Goal: Task Accomplishment & Management: Use online tool/utility

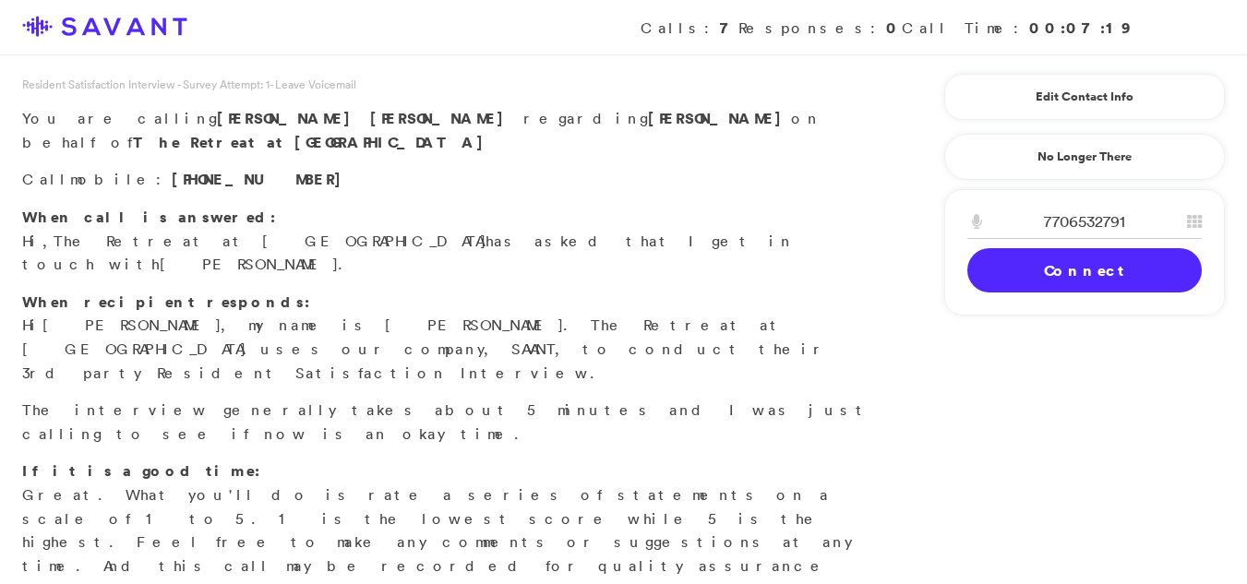
click at [1003, 261] on link "Connect" at bounding box center [1084, 270] width 234 height 44
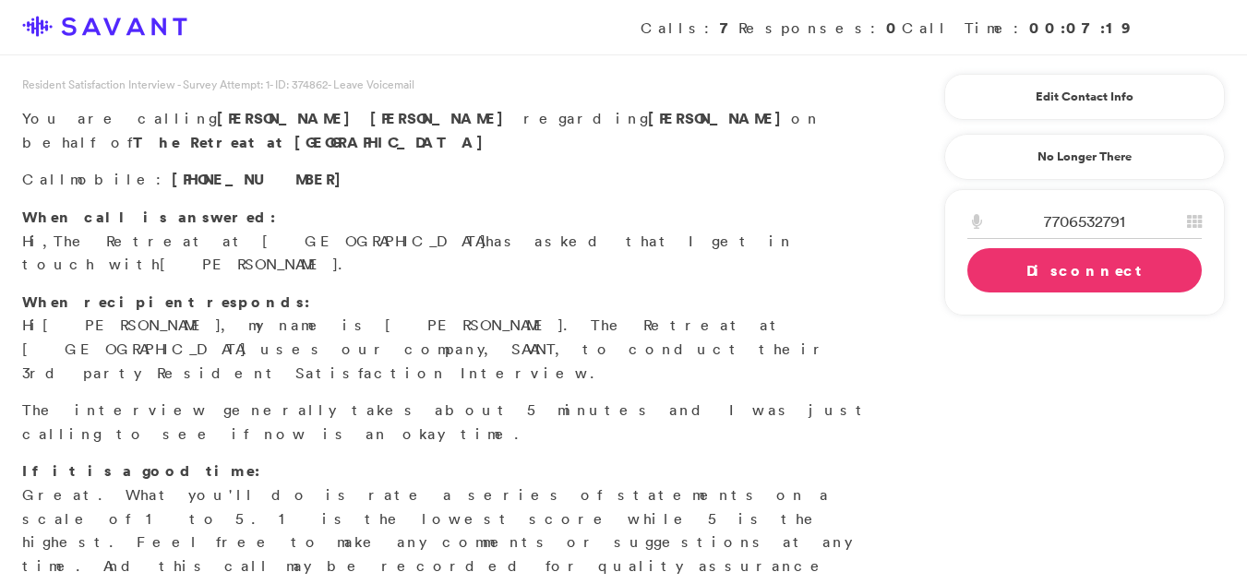
click at [998, 263] on link "Disconnect" at bounding box center [1084, 270] width 234 height 44
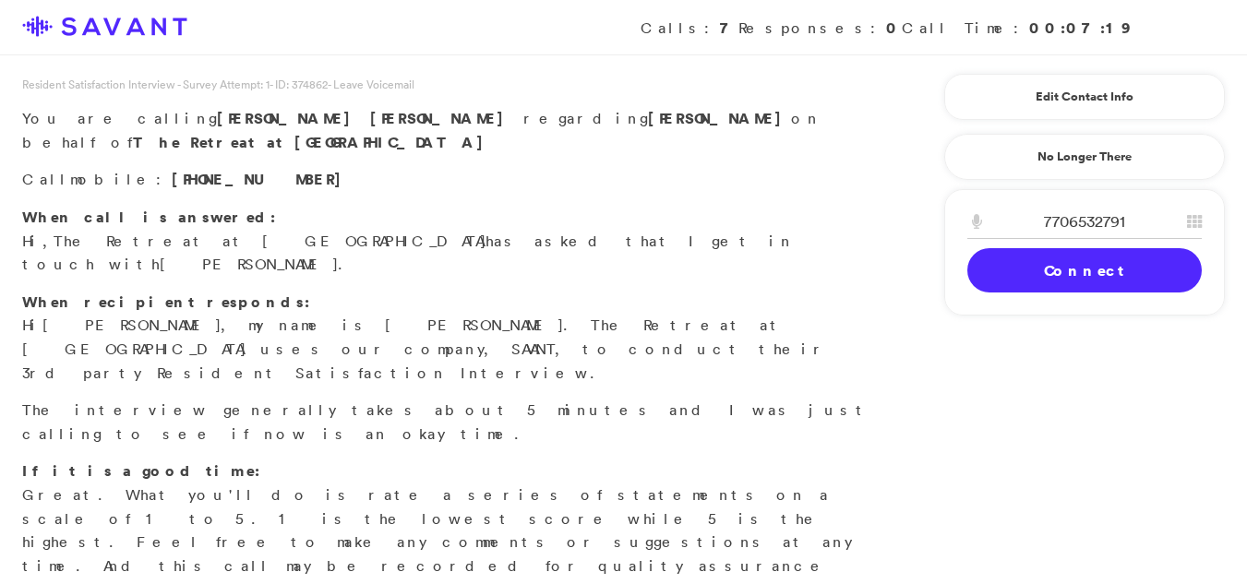
click at [998, 263] on link "Connect" at bounding box center [1084, 270] width 234 height 44
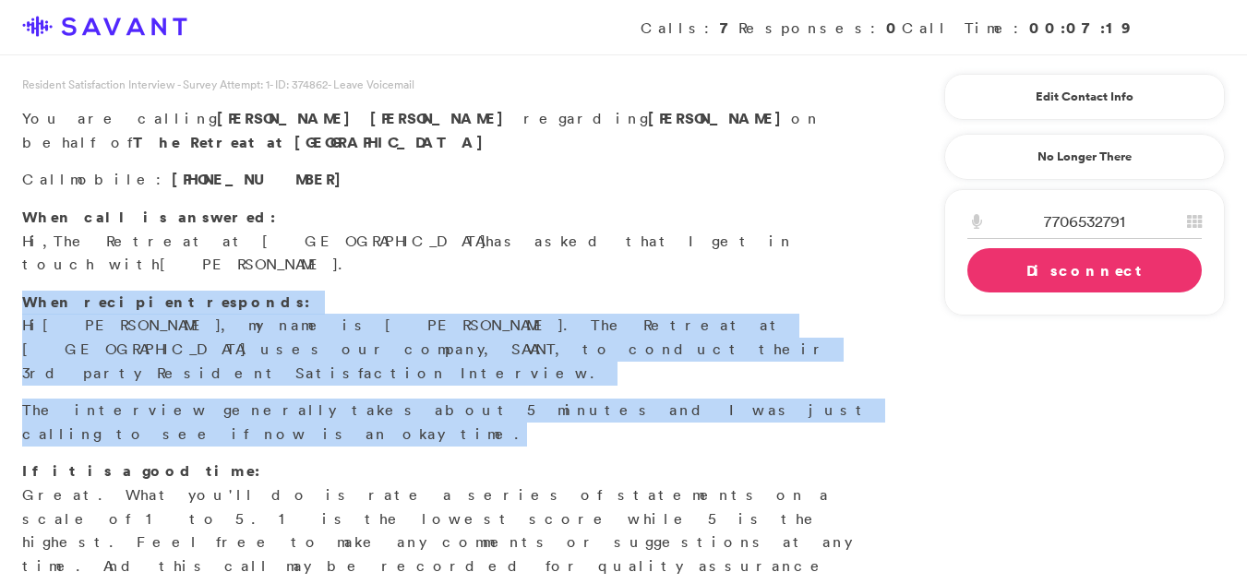
drag, startPoint x: 1241, startPoint y: 213, endPoint x: 1257, endPoint y: 330, distance: 117.5
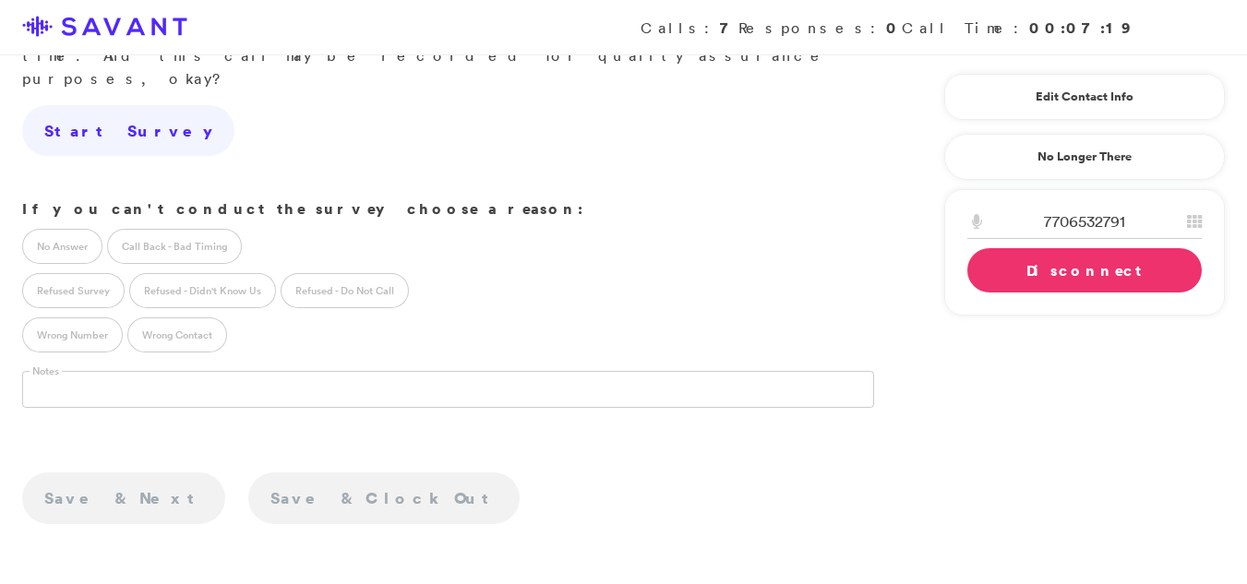
click at [1048, 277] on link "Disconnect" at bounding box center [1084, 270] width 234 height 44
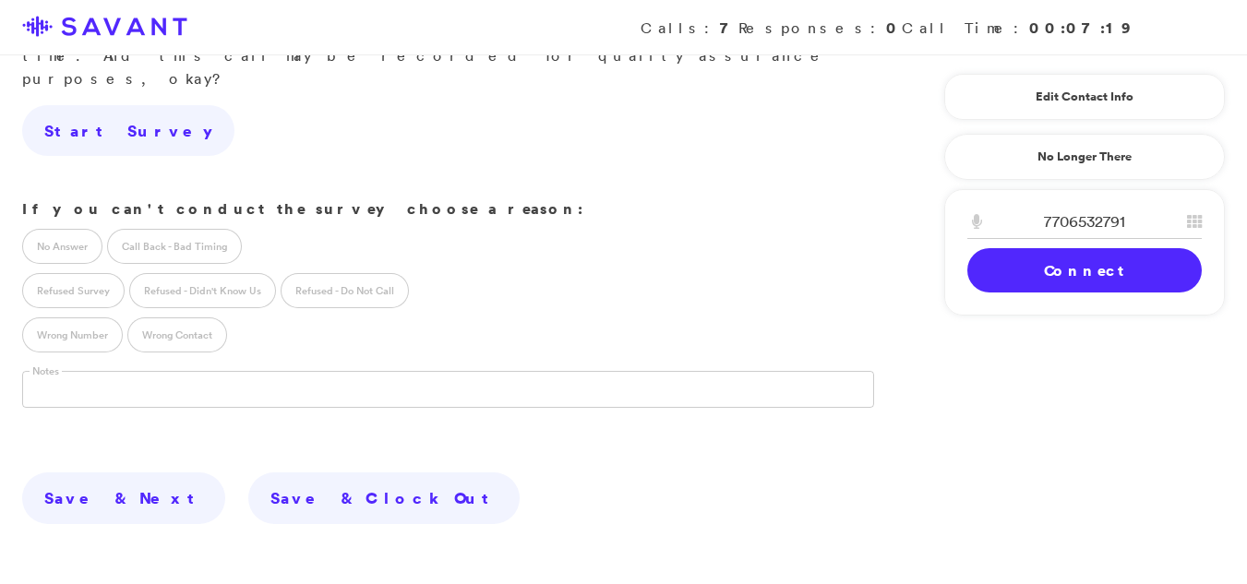
scroll to position [523, 0]
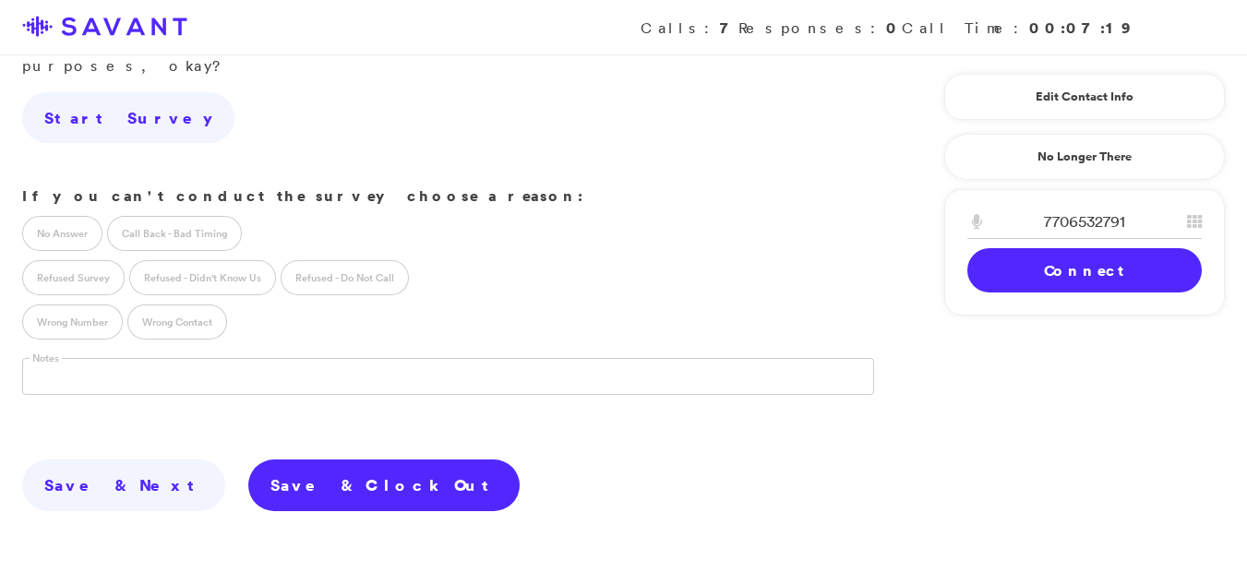
click at [248, 460] on link "Save & Clock Out" at bounding box center [383, 486] width 271 height 52
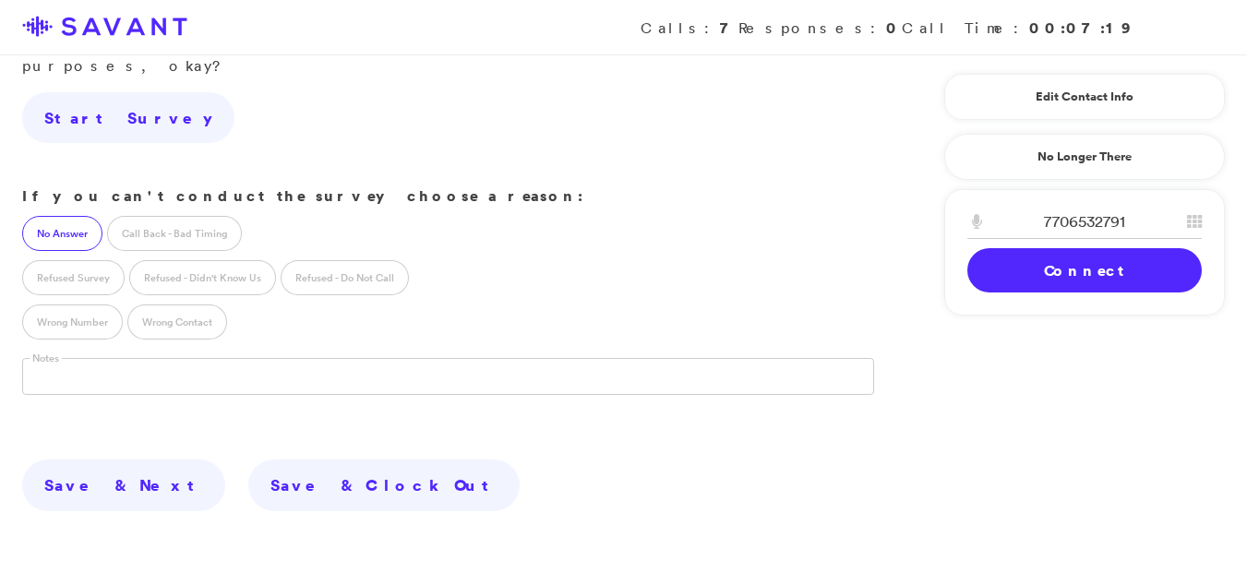
click at [70, 216] on label "No Answer" at bounding box center [62, 233] width 80 height 35
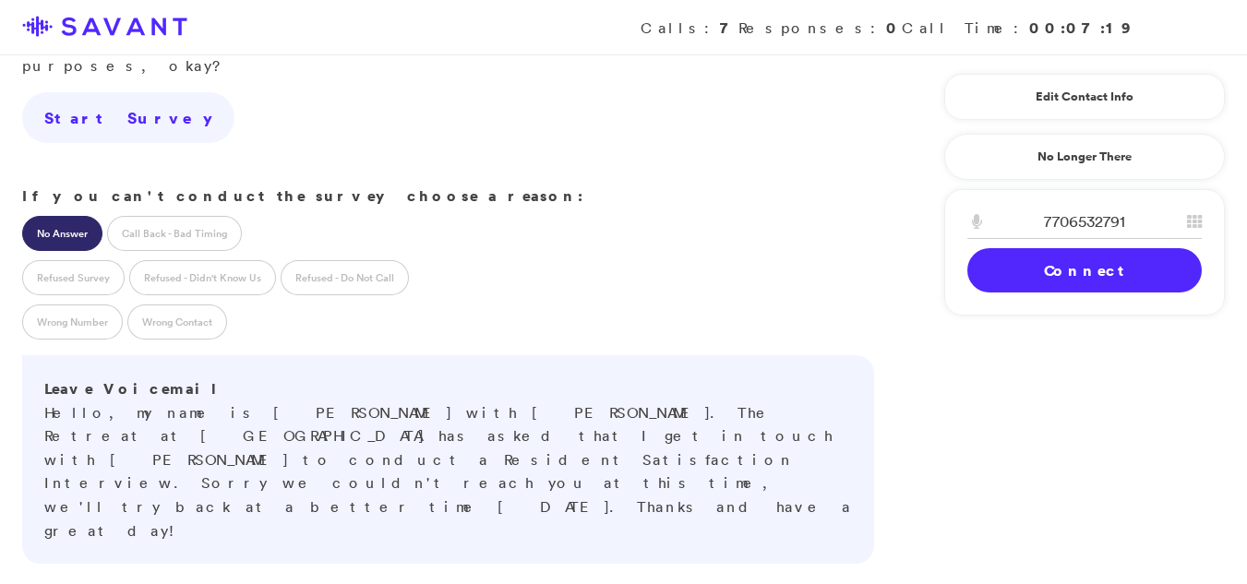
click at [1103, 272] on link "Connect" at bounding box center [1084, 270] width 234 height 44
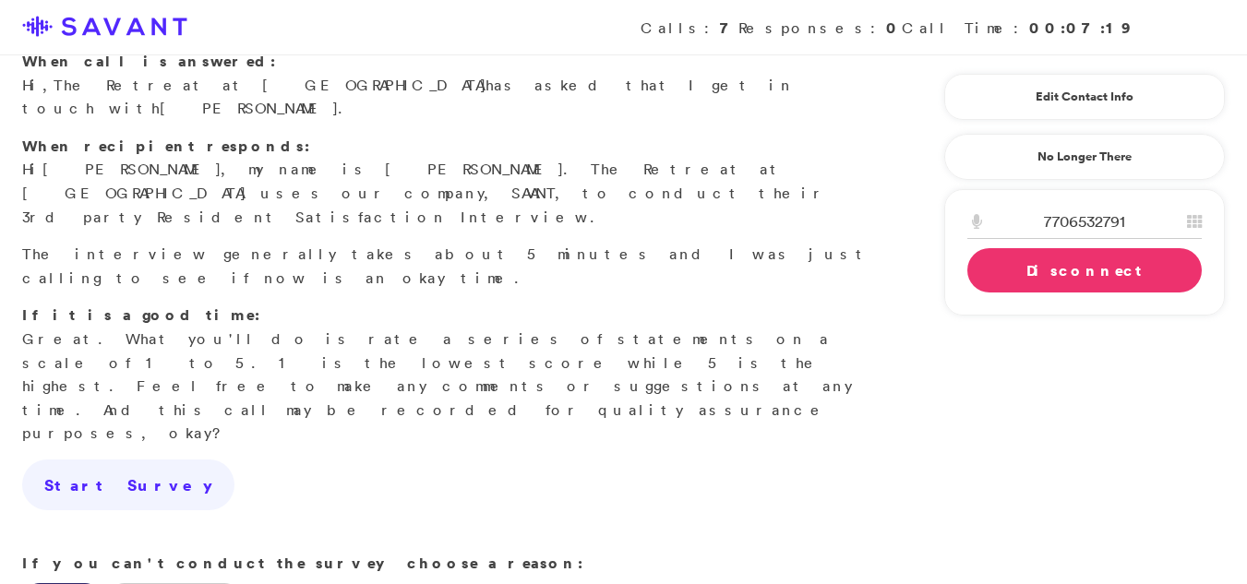
scroll to position [154, 0]
click at [1084, 272] on link "Disconnect" at bounding box center [1084, 270] width 234 height 44
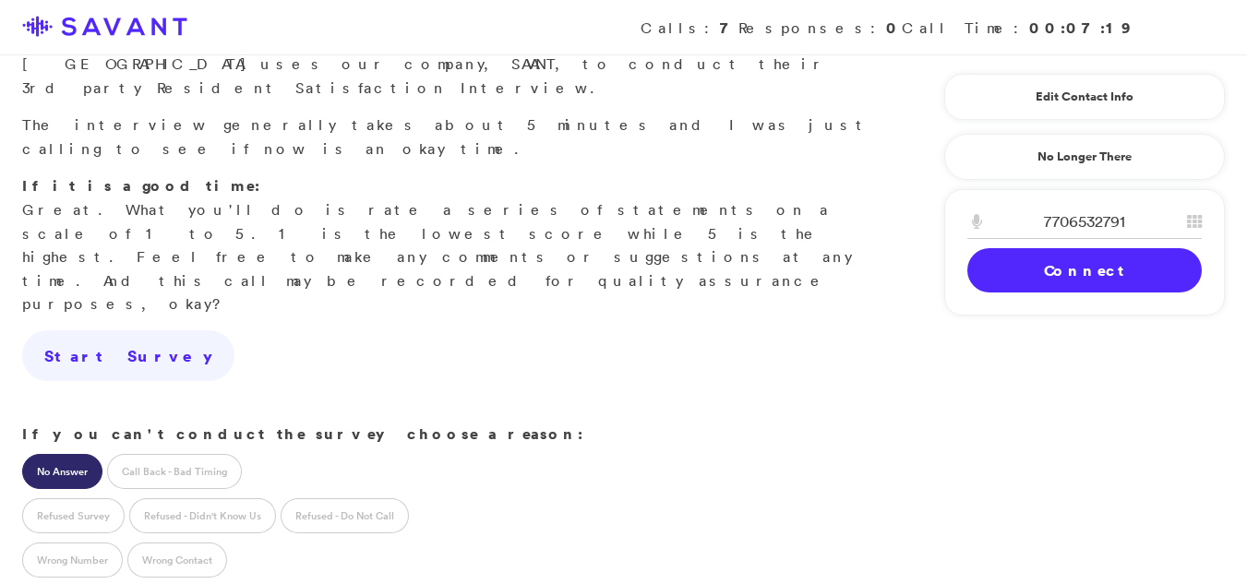
scroll to position [292, 0]
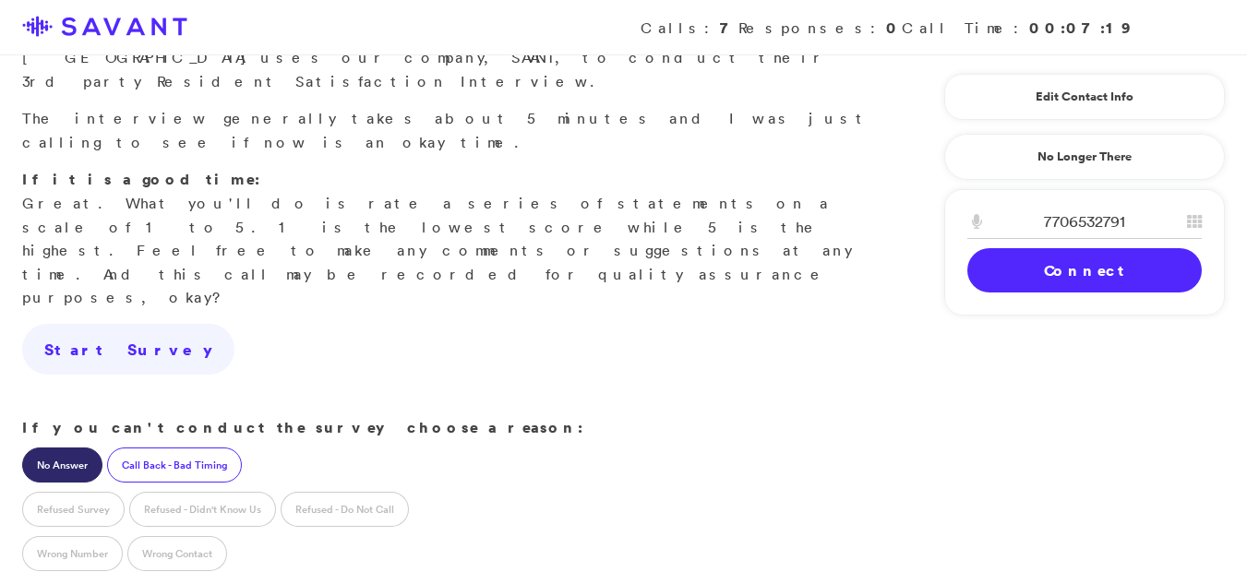
click at [162, 448] on label "Call Back - Bad Timing" at bounding box center [174, 465] width 135 height 35
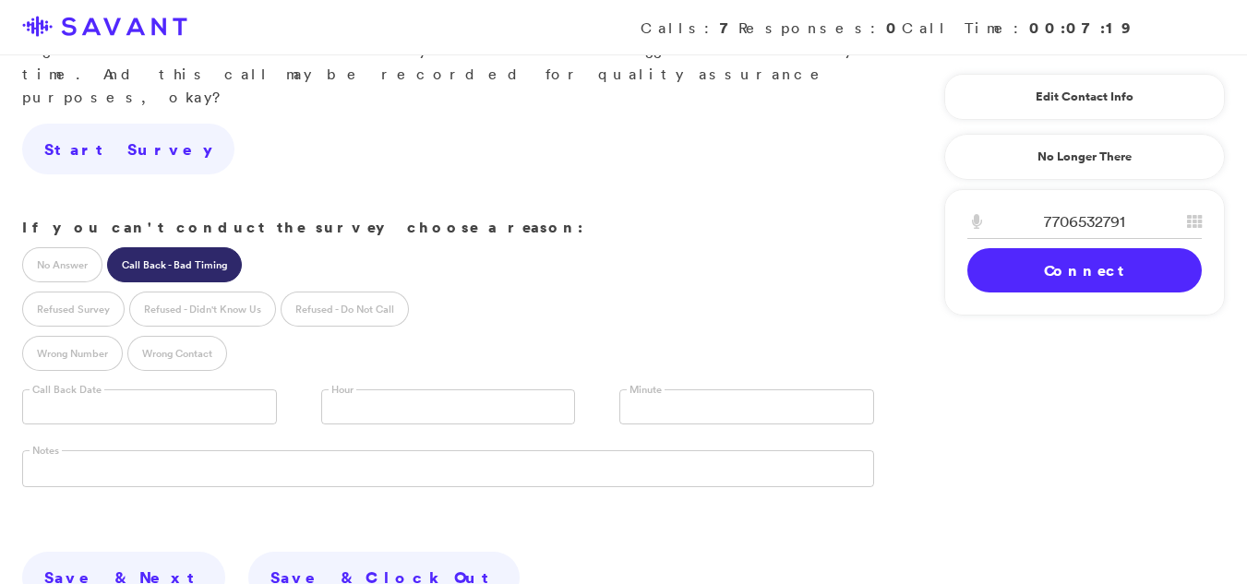
scroll to position [482, 0]
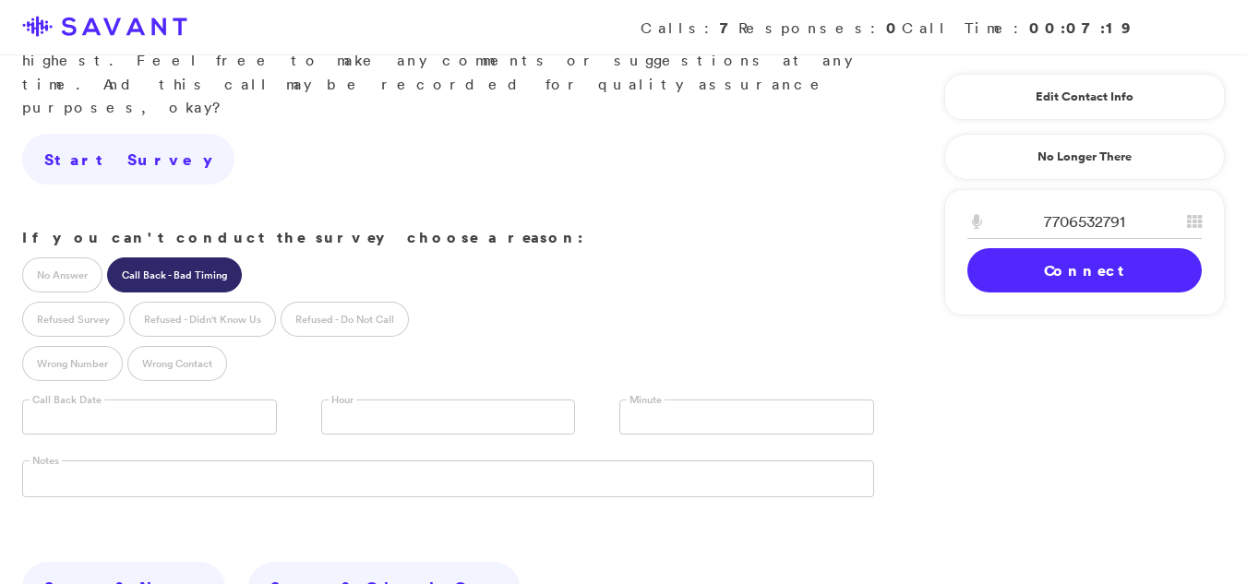
click at [79, 263] on body "Calls: 7 Responses: 0 Call Time: 00:07:19 Resident Satisfaction Interview - Sur…" at bounding box center [623, 185] width 1247 height 1334
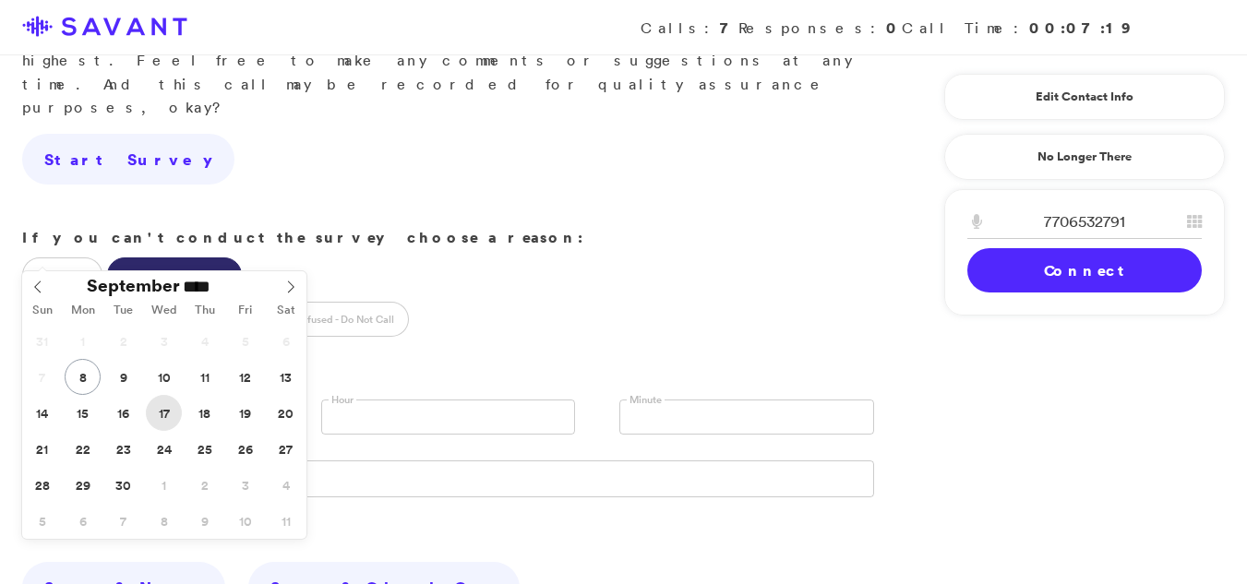
type input "**********"
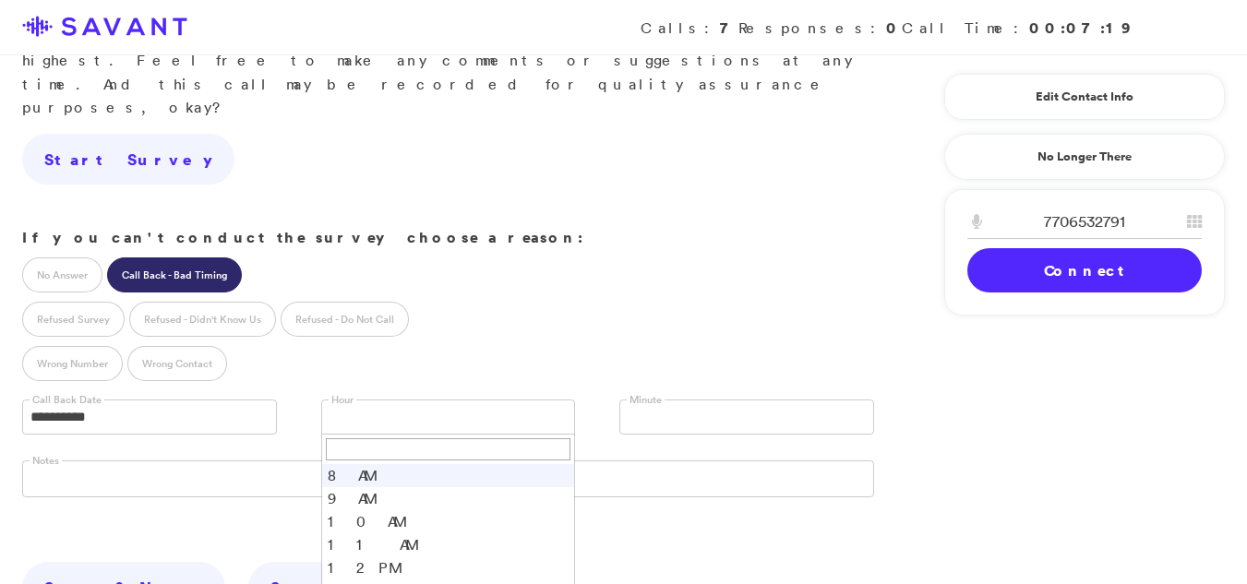
click at [421, 400] on link at bounding box center [448, 417] width 255 height 35
click at [335, 534] on li "11 AM" at bounding box center [448, 545] width 253 height 23
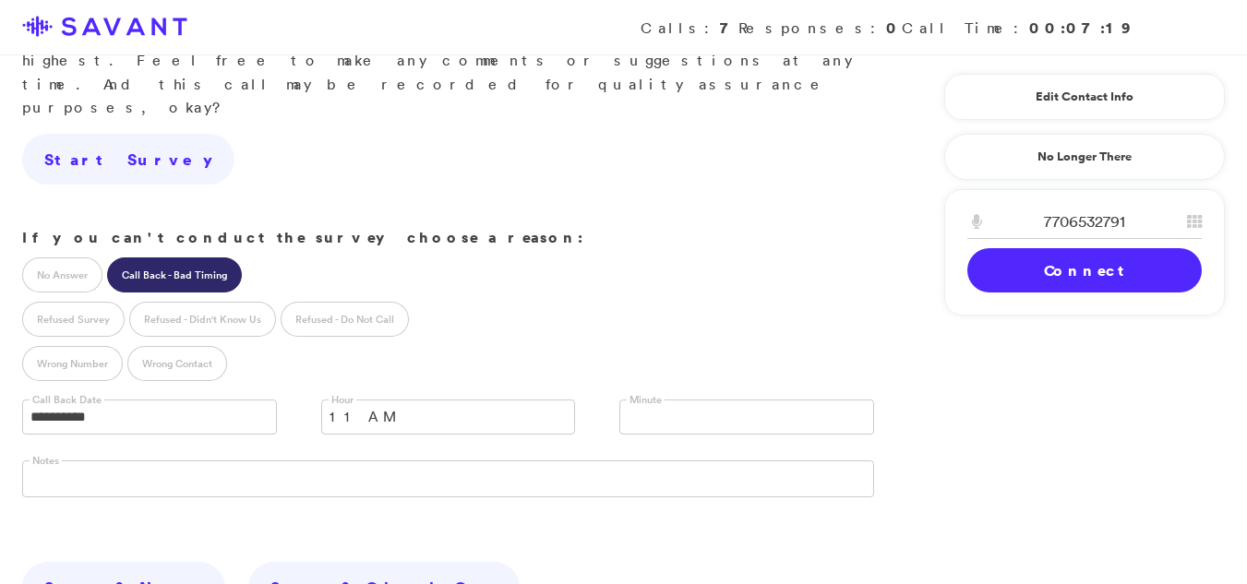
click at [704, 400] on link at bounding box center [746, 417] width 255 height 35
click at [635, 481] on li "30" at bounding box center [746, 492] width 253 height 23
click at [250, 562] on link "Save & Clock Out" at bounding box center [383, 588] width 271 height 52
